Goal: Task Accomplishment & Management: Complete application form

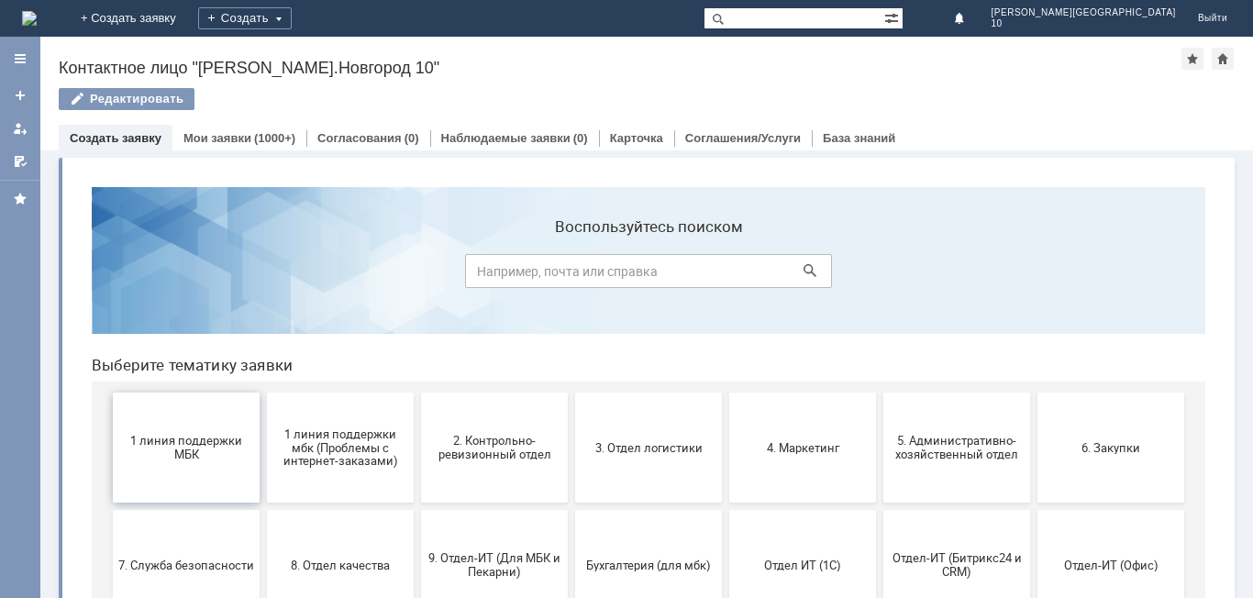
click at [177, 459] on span "1 линия поддержки МБК" at bounding box center [186, 448] width 136 height 28
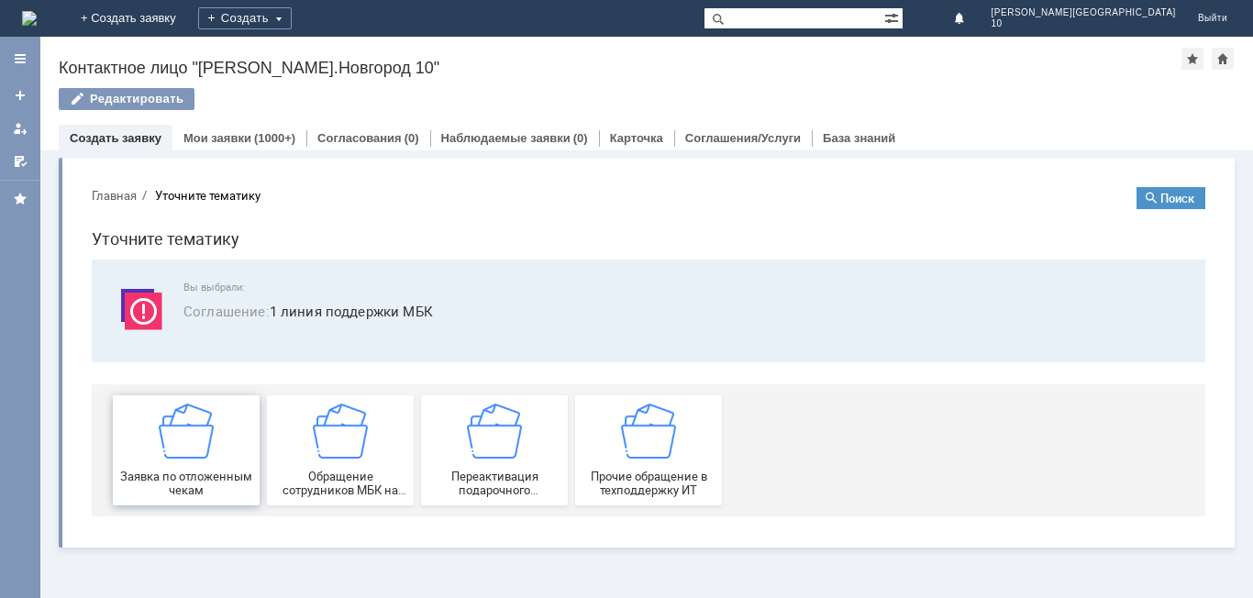
click at [200, 449] on img at bounding box center [186, 430] width 55 height 55
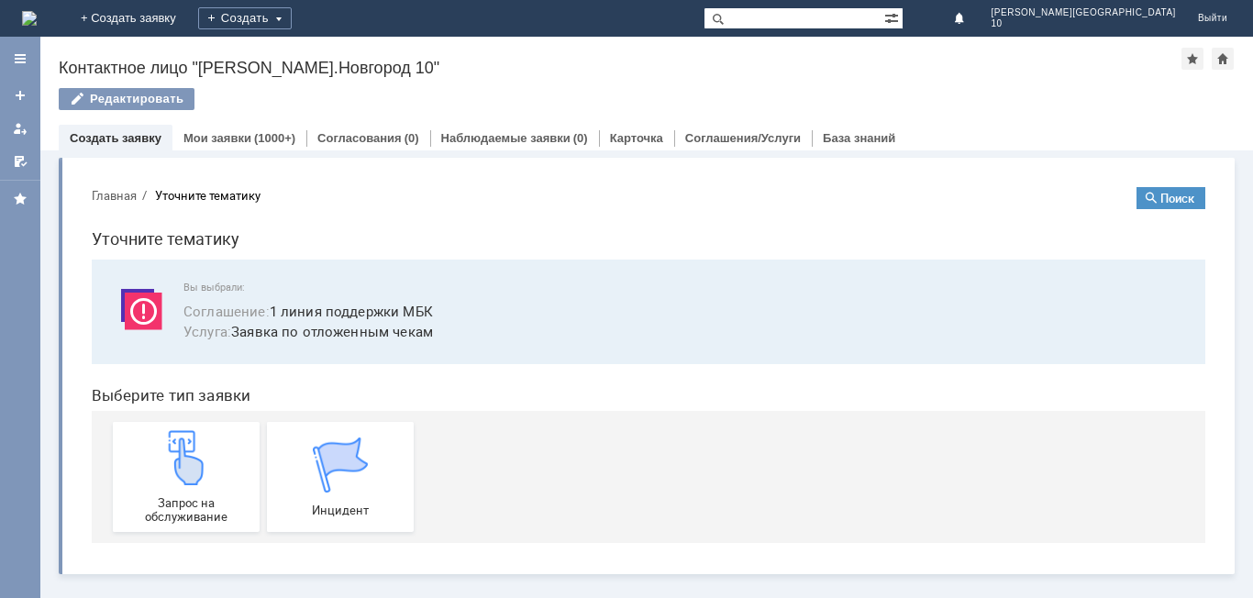
click at [200, 449] on img at bounding box center [186, 457] width 55 height 55
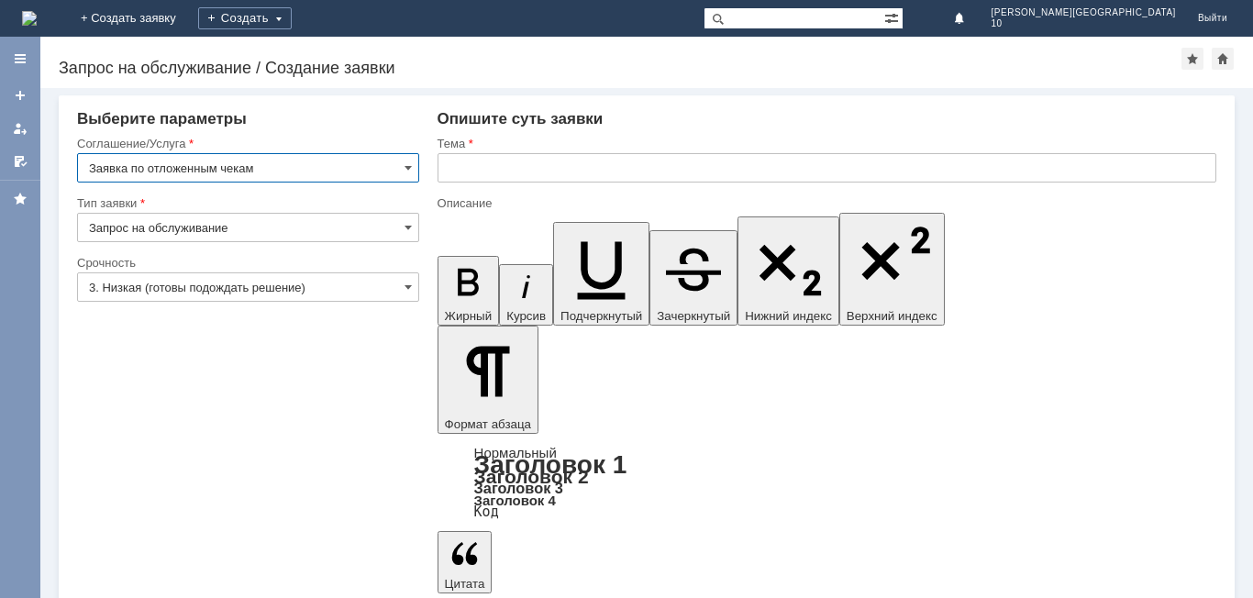
click at [519, 179] on input "text" at bounding box center [826, 167] width 778 height 29
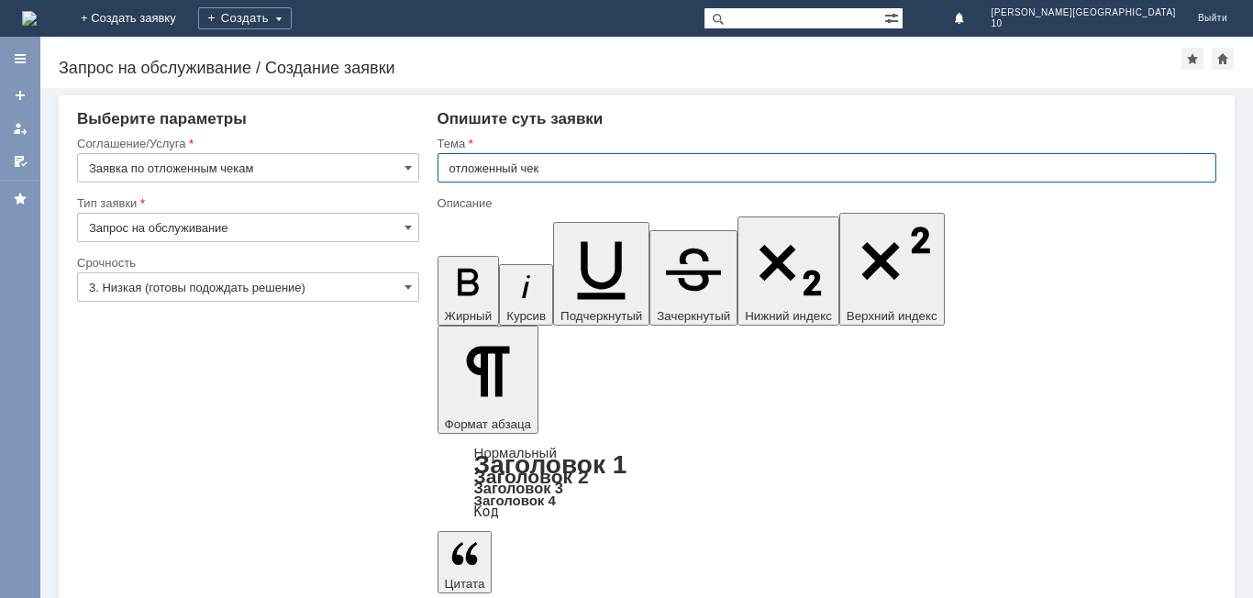
type input "отложенный чек"
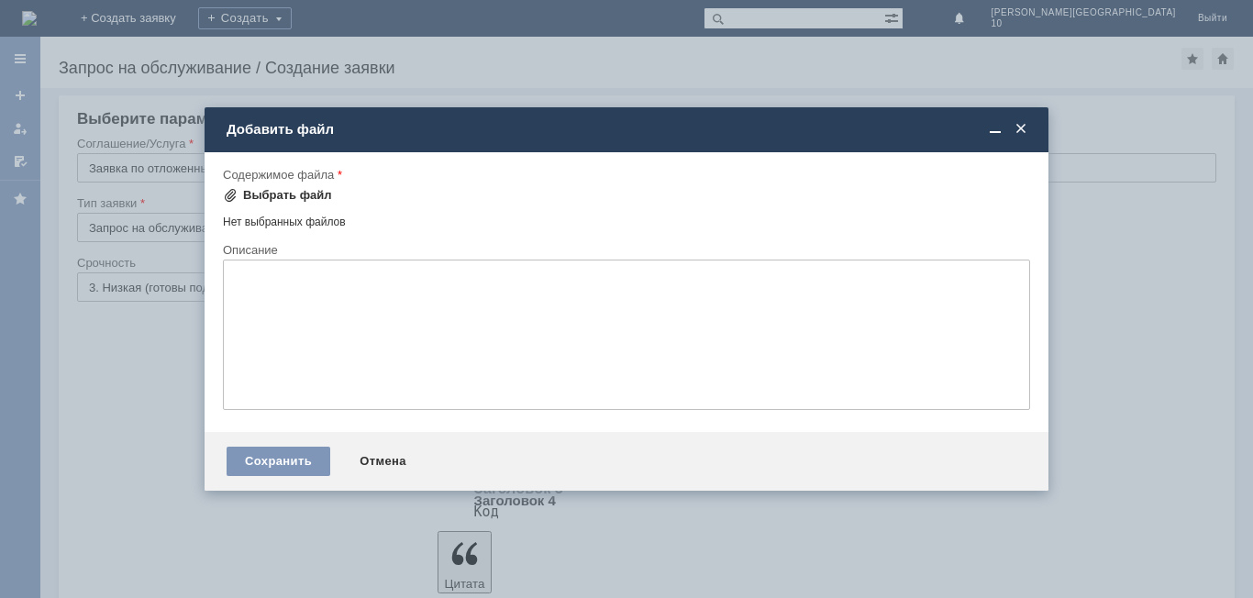
click at [266, 197] on div "Выбрать файл" at bounding box center [287, 195] width 89 height 15
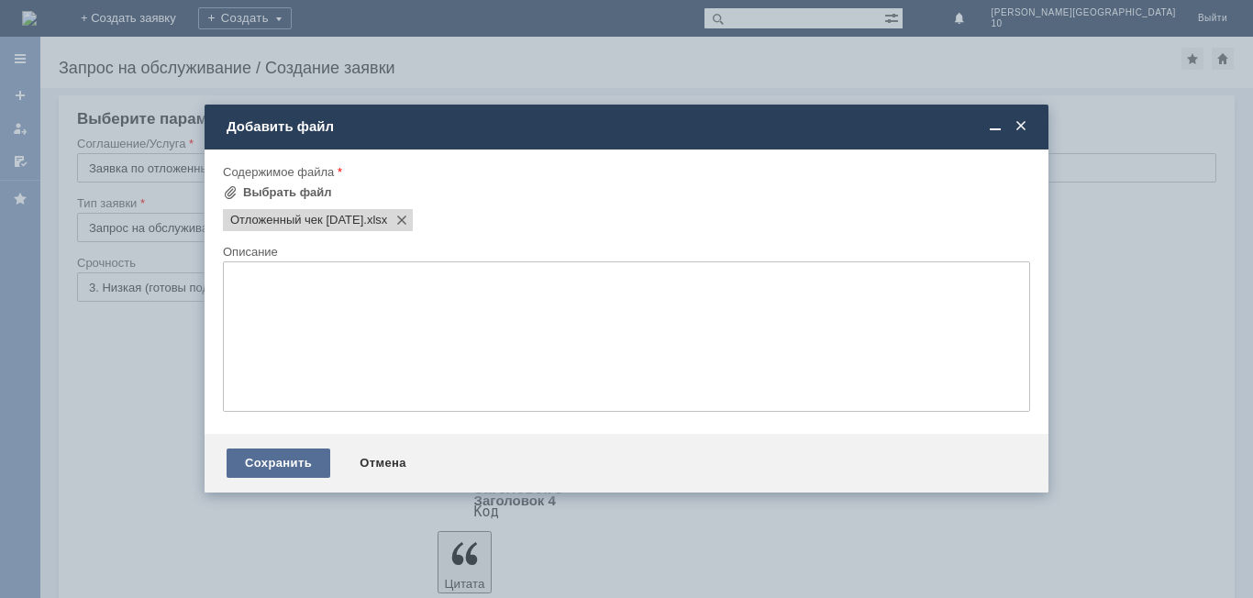
click at [257, 467] on div "Сохранить" at bounding box center [278, 462] width 104 height 29
